Goal: Navigation & Orientation: Find specific page/section

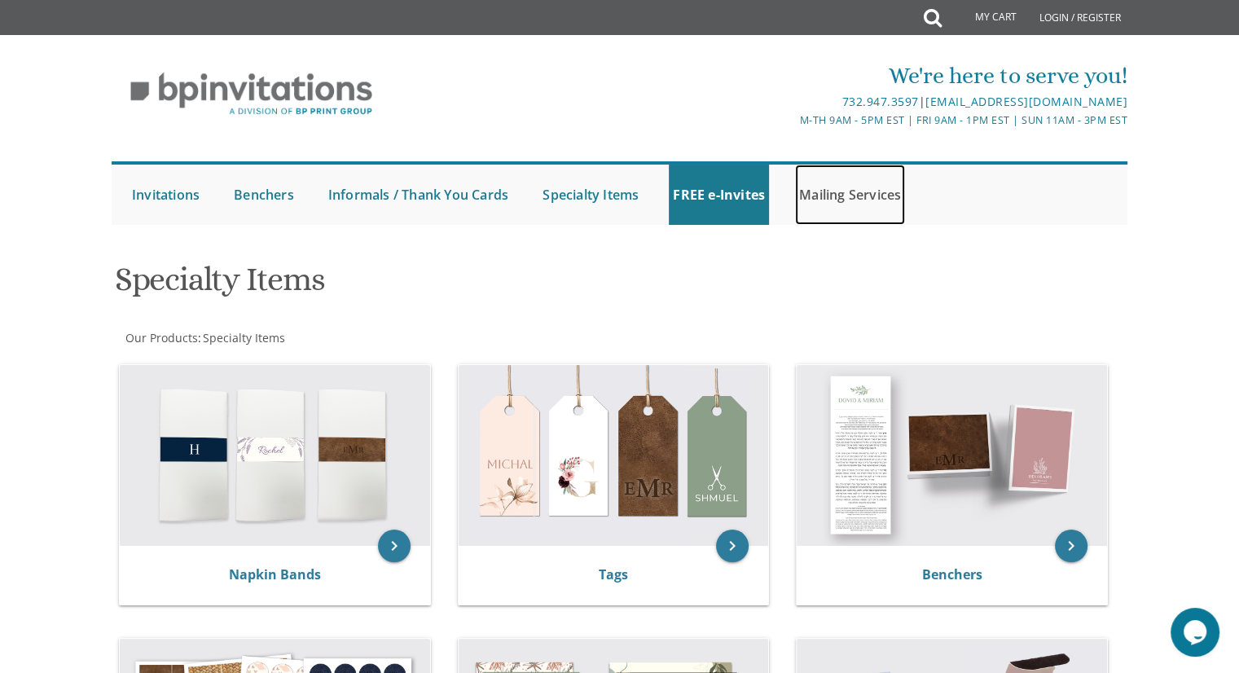
click at [834, 200] on link "Mailing Services" at bounding box center [850, 195] width 110 height 60
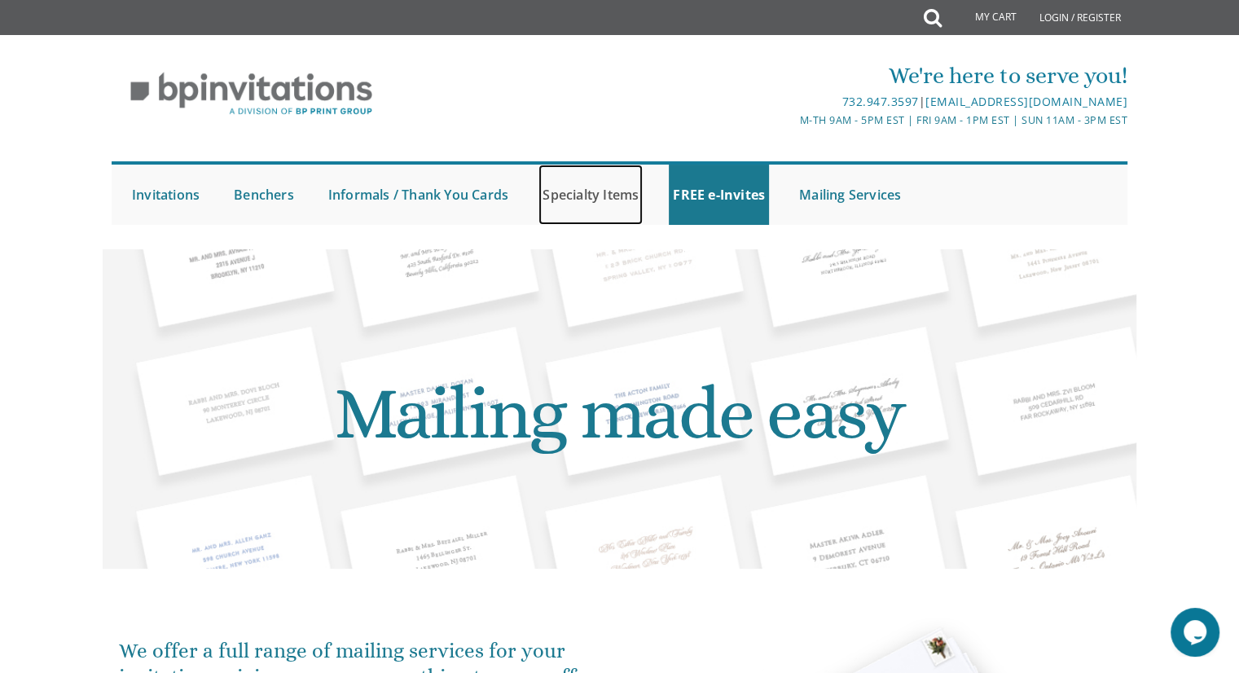
click at [574, 187] on link "Specialty Items" at bounding box center [591, 195] width 104 height 60
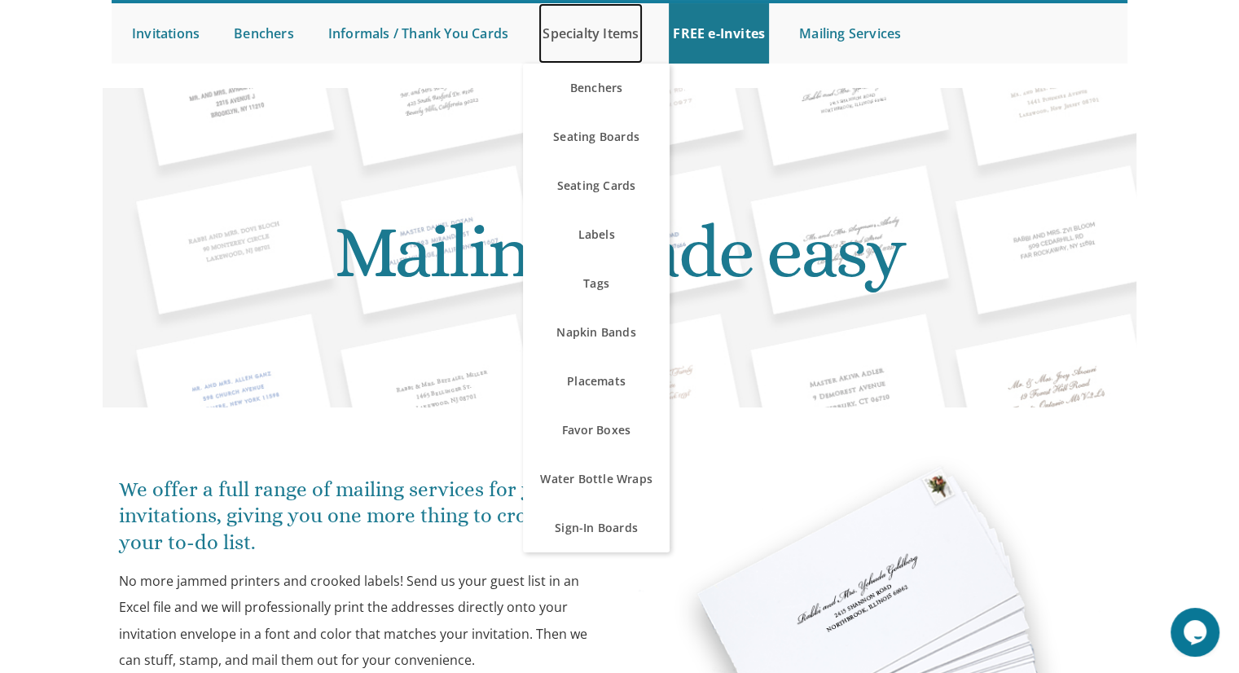
scroll to position [165, 0]
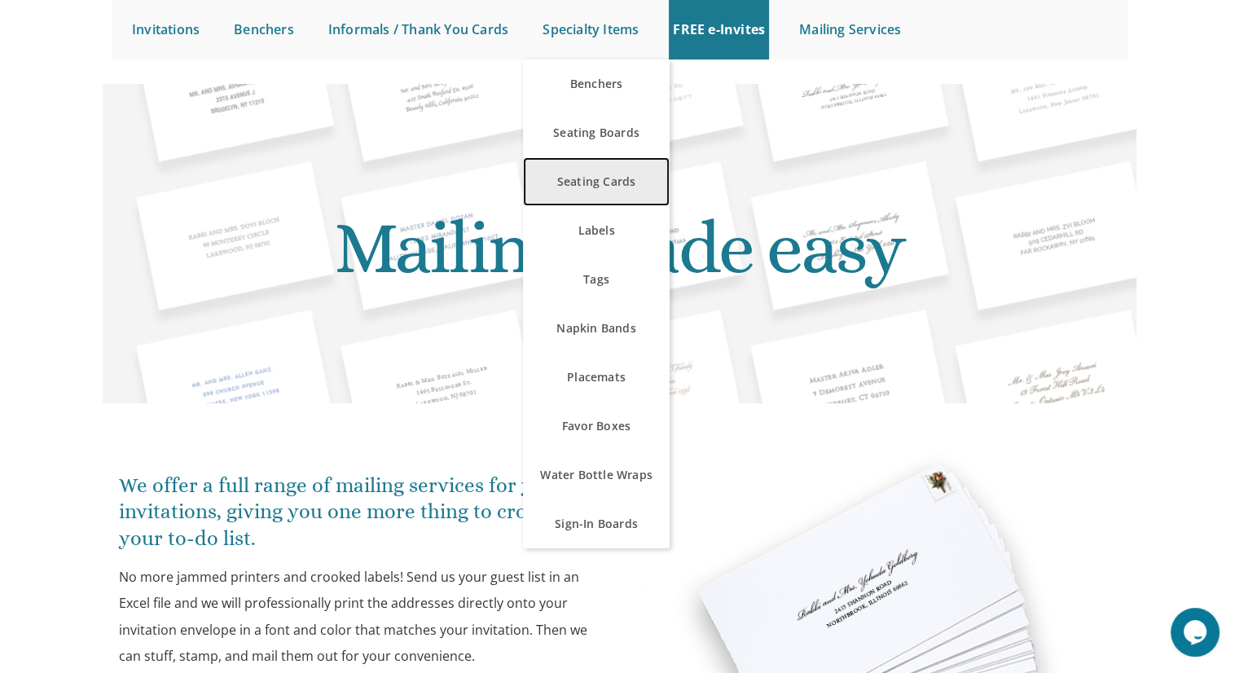
click at [575, 188] on link "Seating Cards" at bounding box center [596, 181] width 147 height 49
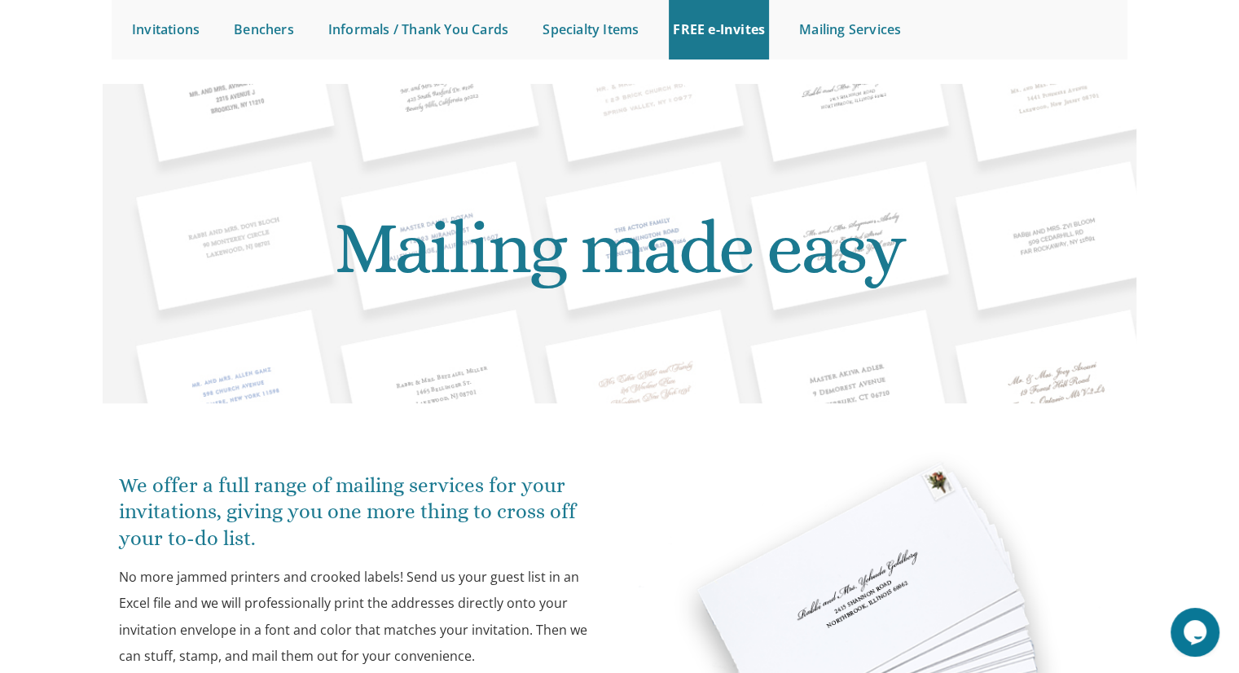
scroll to position [214, 0]
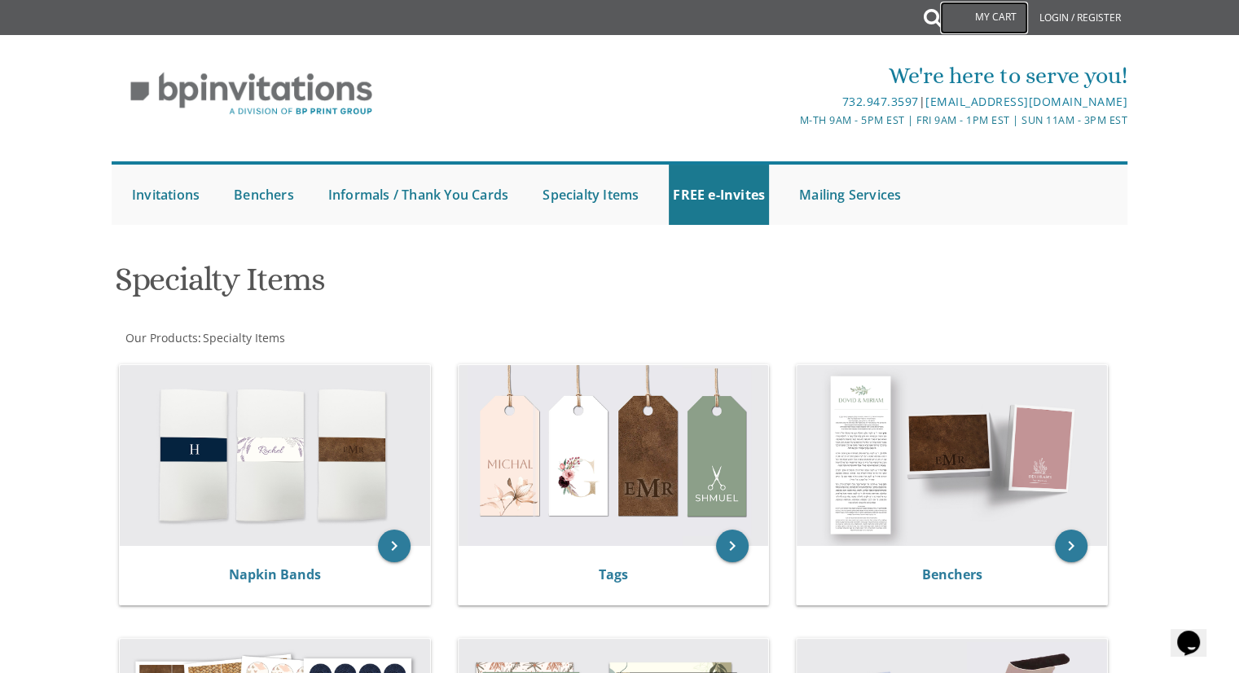
click at [944, 7] on link "My Cart" at bounding box center [984, 18] width 88 height 33
click at [930, 29] on icon at bounding box center [933, 18] width 18 height 33
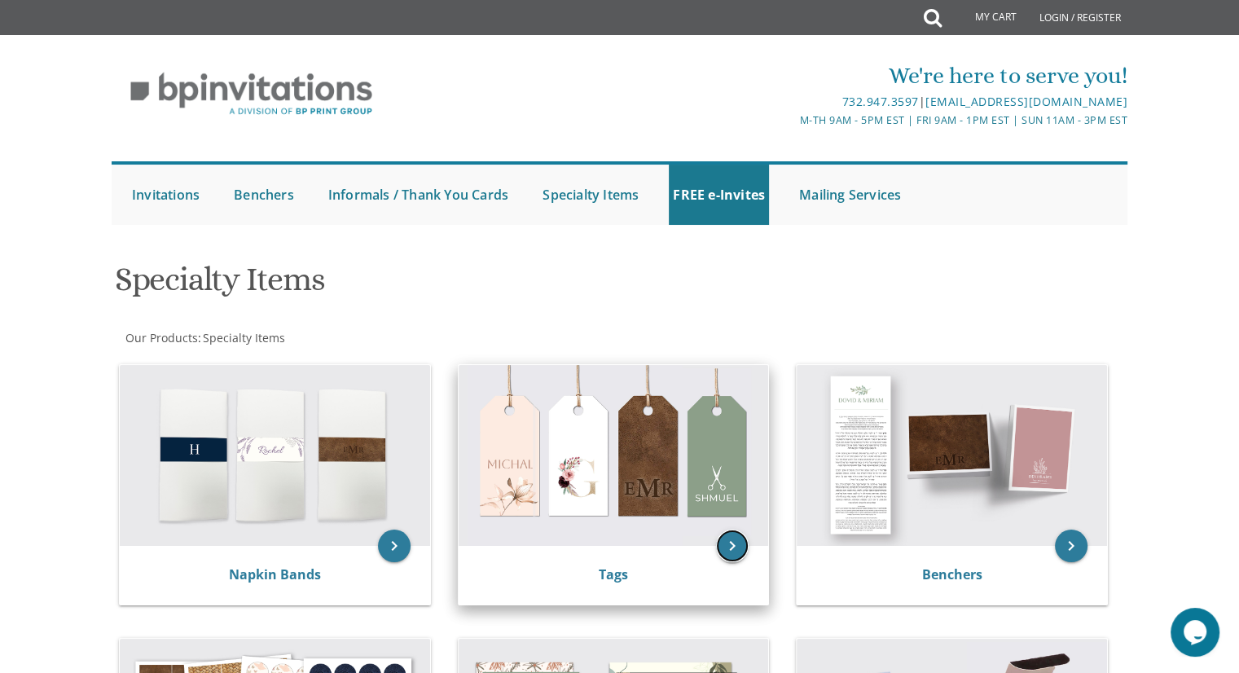
click at [737, 551] on icon "keyboard_arrow_right" at bounding box center [732, 546] width 33 height 33
click at [784, 563] on div "keyboard_arrow_right Tags" at bounding box center [620, 488] width 332 height 268
click at [706, 535] on img at bounding box center [614, 455] width 310 height 181
click at [750, 539] on img at bounding box center [614, 455] width 310 height 181
click at [737, 541] on icon "keyboard_arrow_right" at bounding box center [732, 546] width 33 height 33
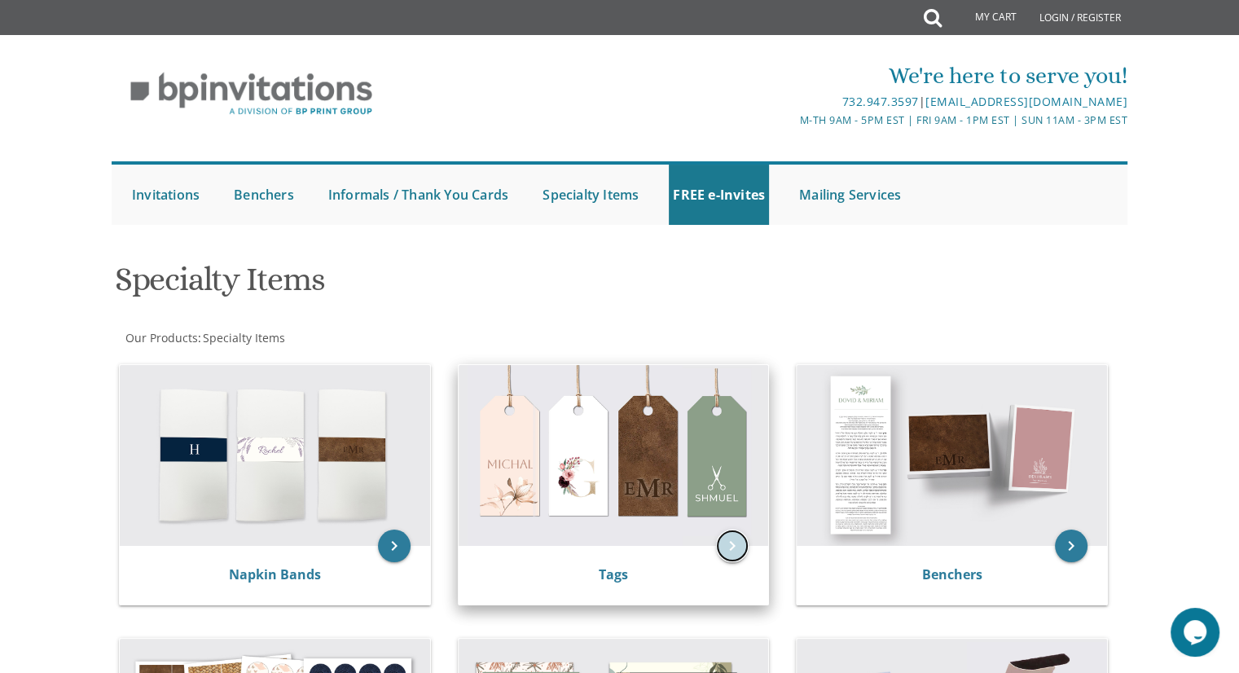
click at [737, 541] on icon "keyboard_arrow_right" at bounding box center [732, 546] width 33 height 33
click at [723, 552] on icon "keyboard_arrow_right" at bounding box center [732, 546] width 33 height 33
